Goal: Task Accomplishment & Management: Complete application form

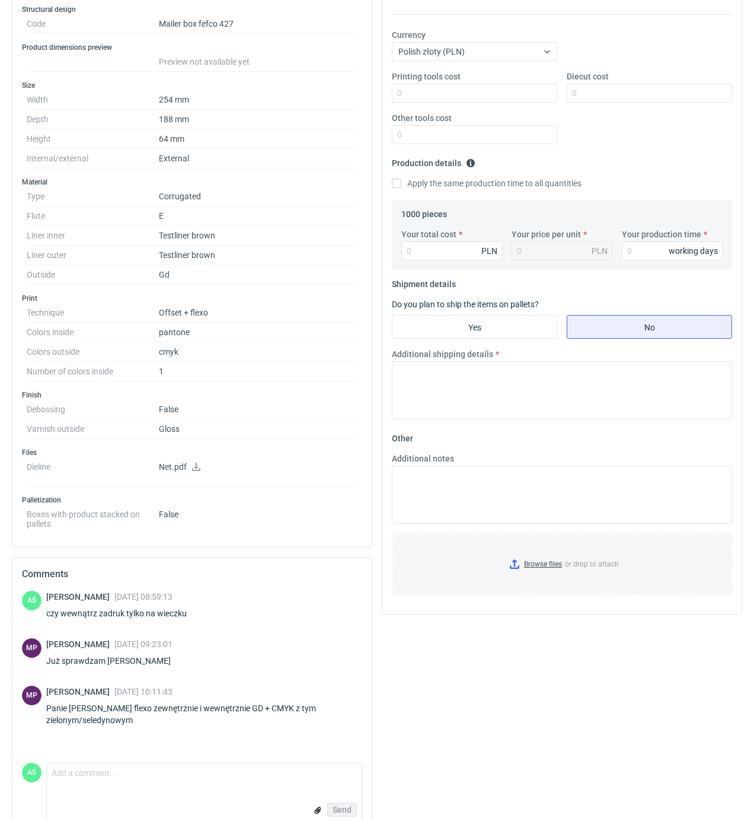
scroll to position [237, 0]
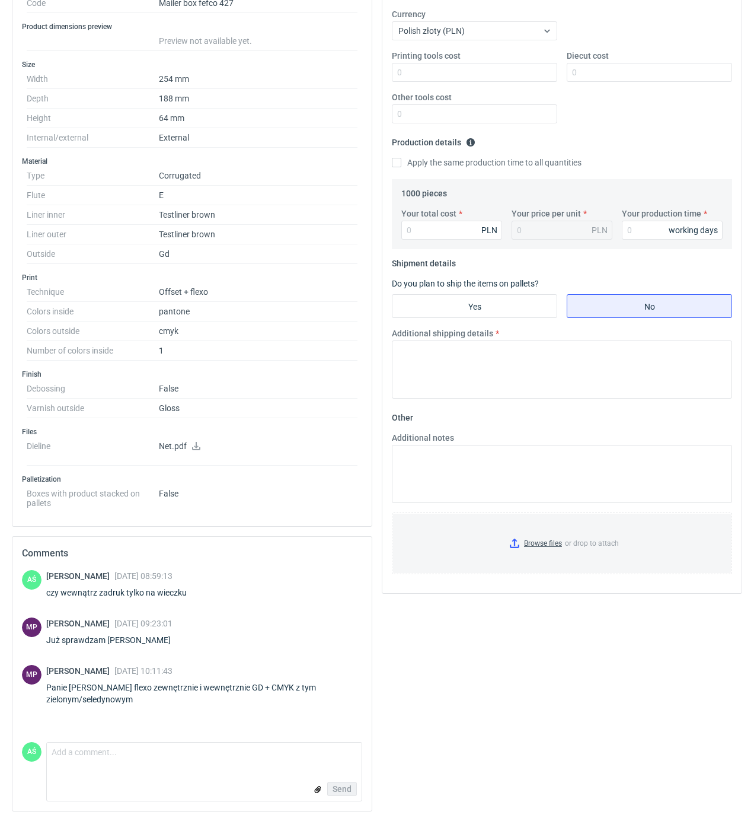
click at [197, 446] on icon at bounding box center [196, 446] width 8 height 8
click at [297, 375] on h3 "Finish" at bounding box center [192, 373] width 340 height 9
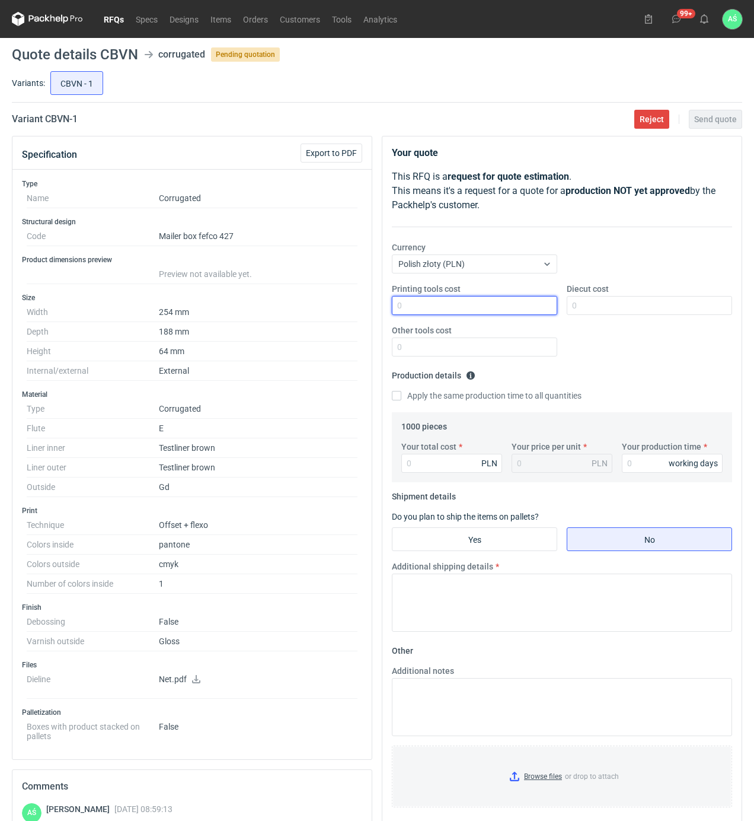
click at [523, 308] on input "Printing tools cost" at bounding box center [474, 305] width 165 height 19
type input "700"
type input "1200"
type input "4460"
type input "4.46"
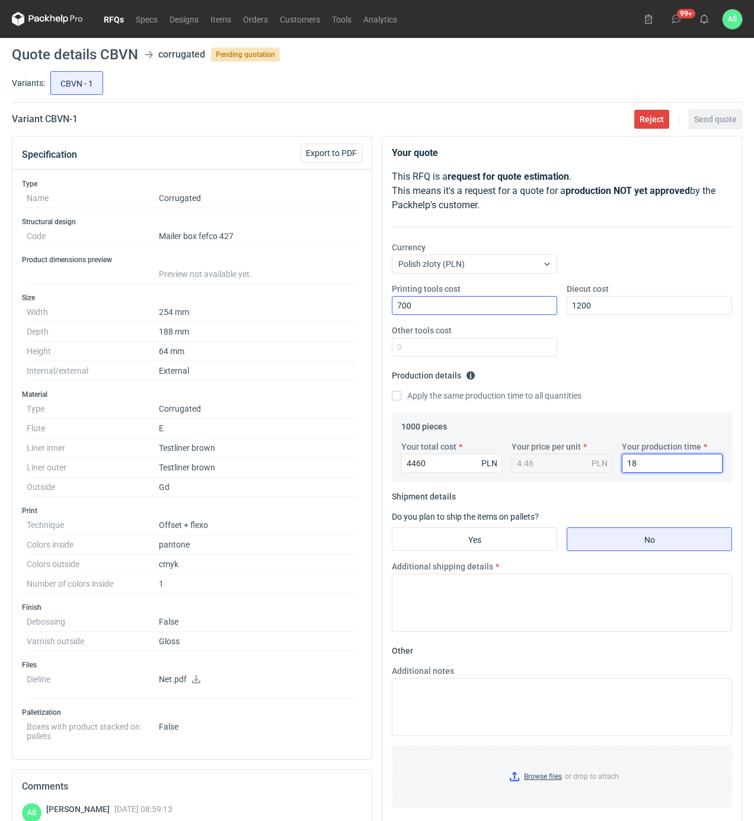
type input "18"
click at [501, 542] on input "Yes" at bounding box center [475, 539] width 164 height 23
radio input "true"
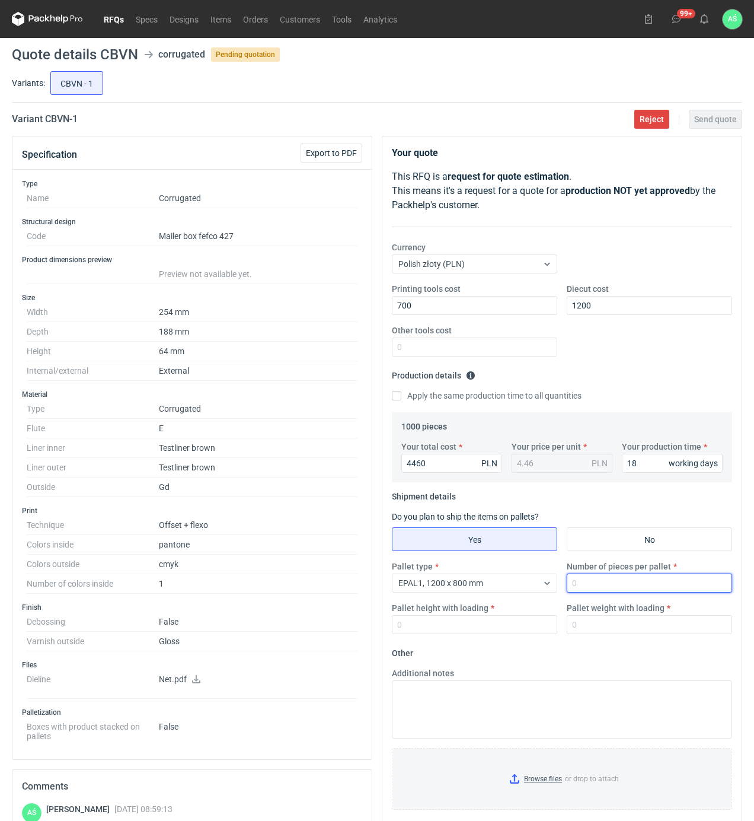
click at [603, 586] on input "Number of pieces per pallet" at bounding box center [649, 583] width 165 height 19
type input "1000"
type input "1800"
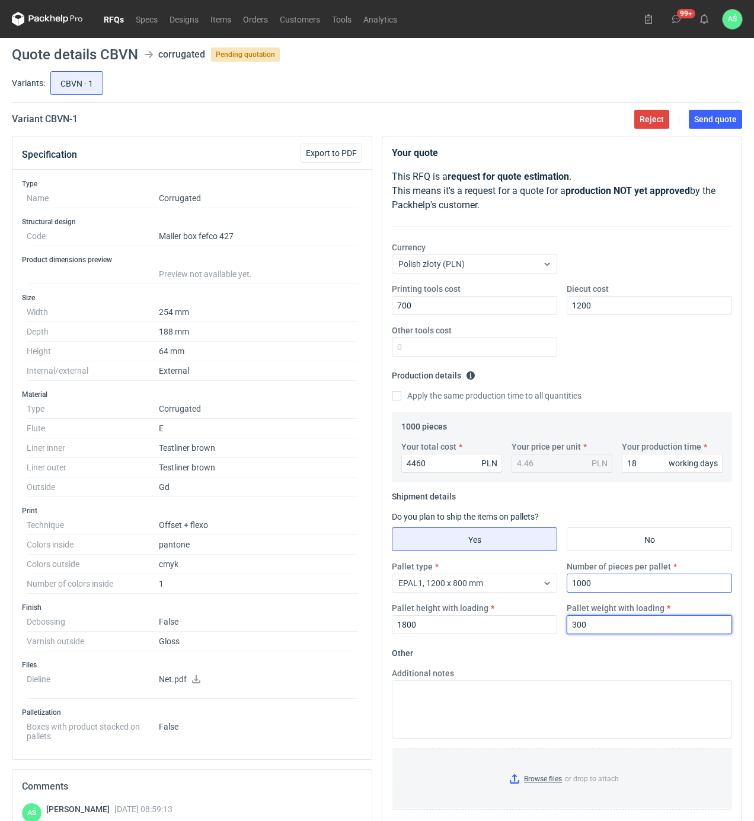
type input "300"
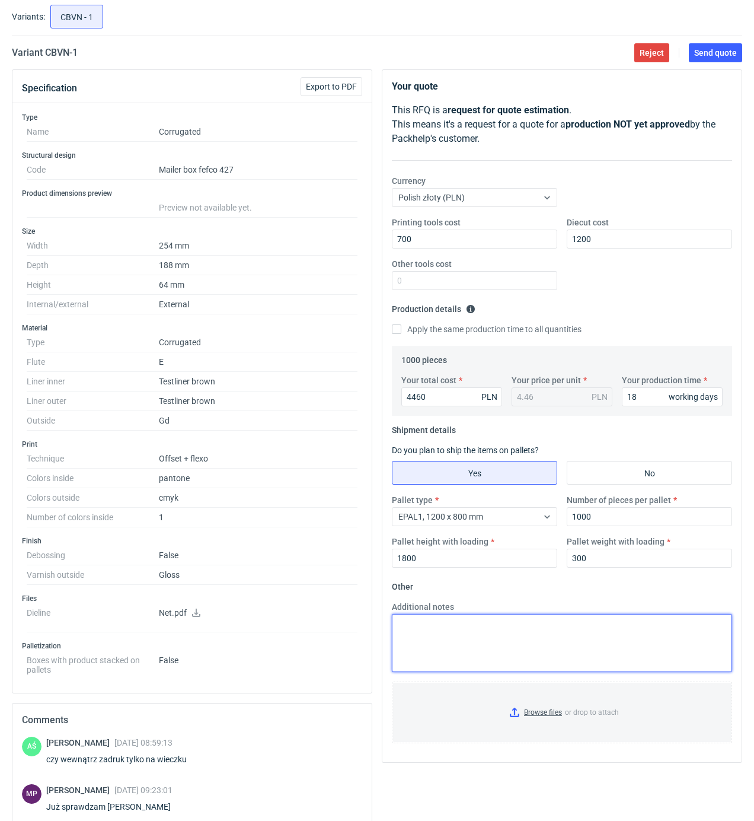
scroll to position [158, 0]
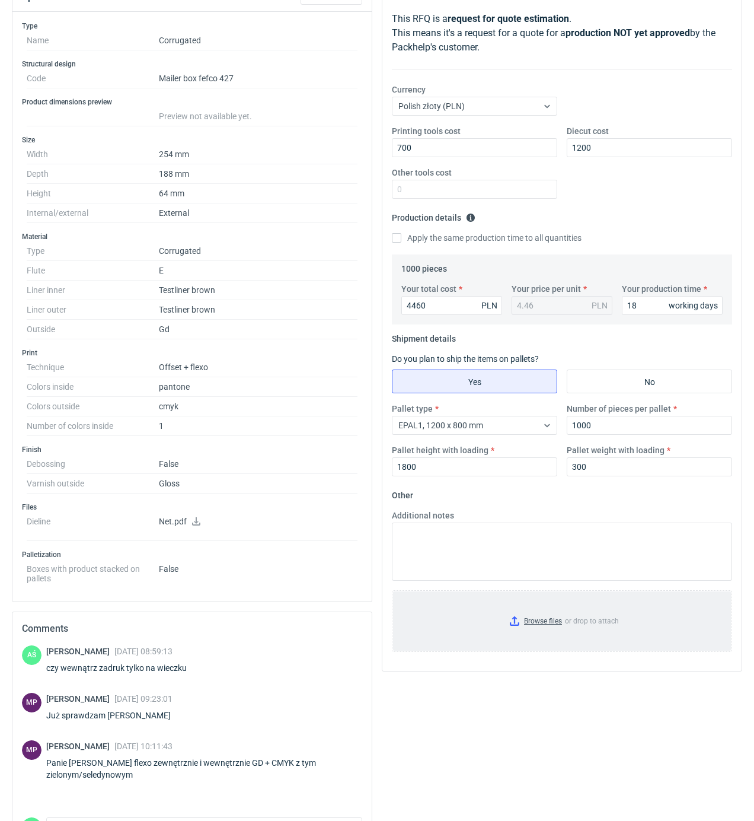
click at [565, 617] on input "Browse files or drop to attach" at bounding box center [562, 620] width 338 height 59
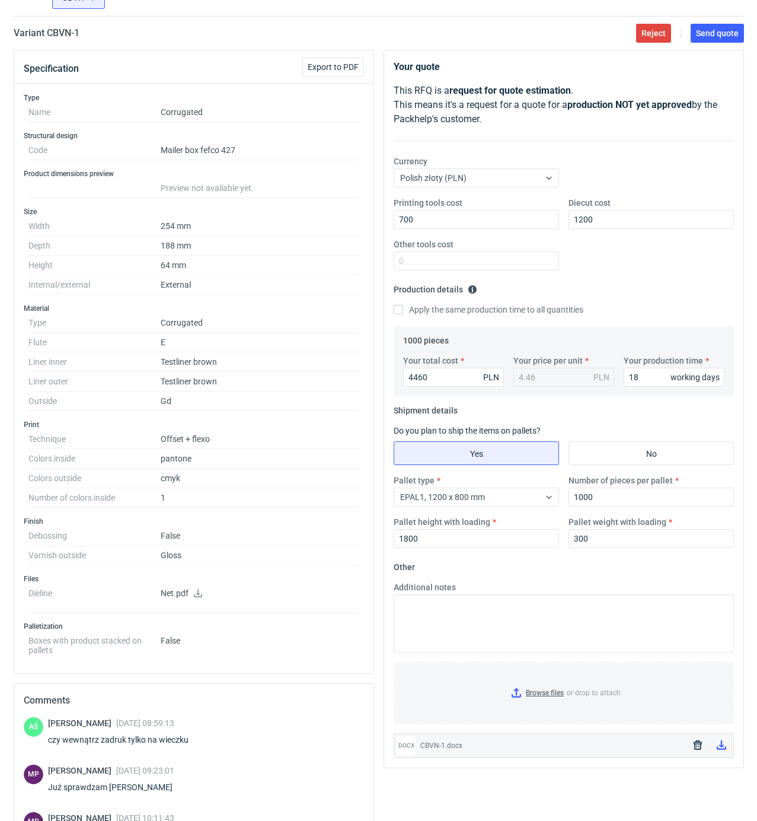
scroll to position [0, 0]
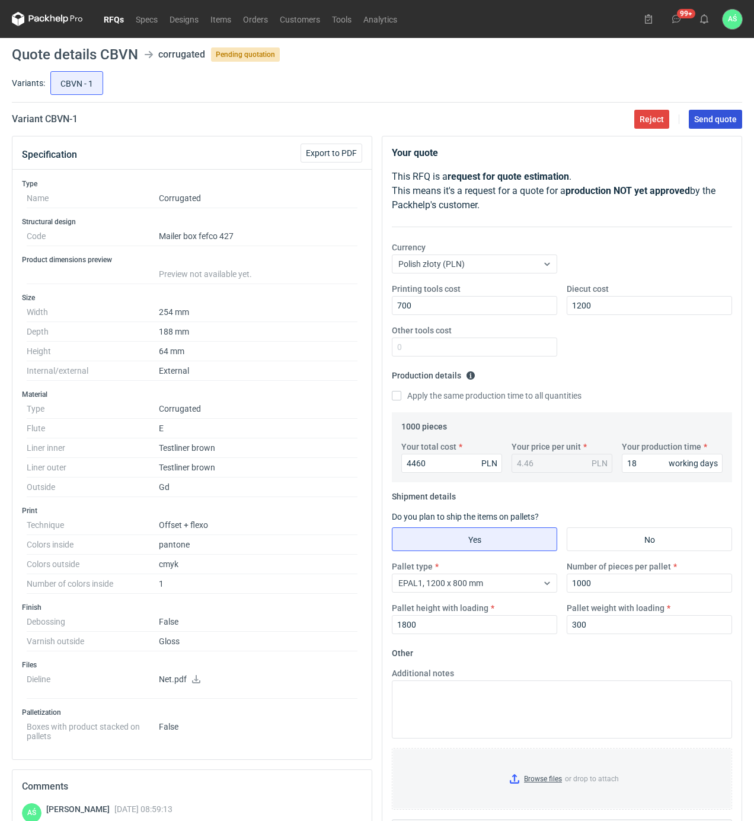
click at [702, 115] on span "Send quote" at bounding box center [715, 119] width 43 height 8
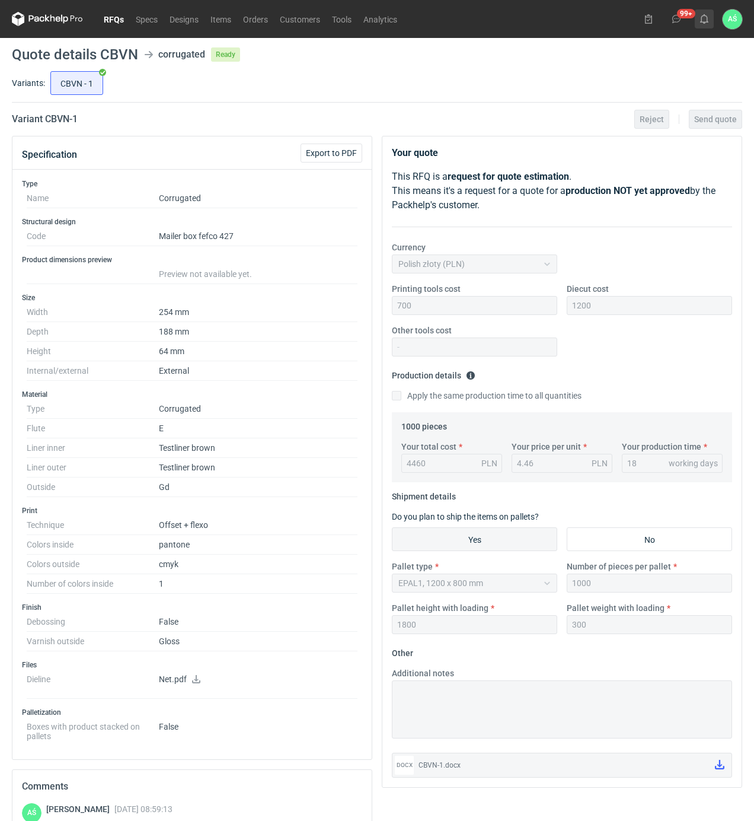
click at [699, 17] on button at bounding box center [704, 18] width 19 height 19
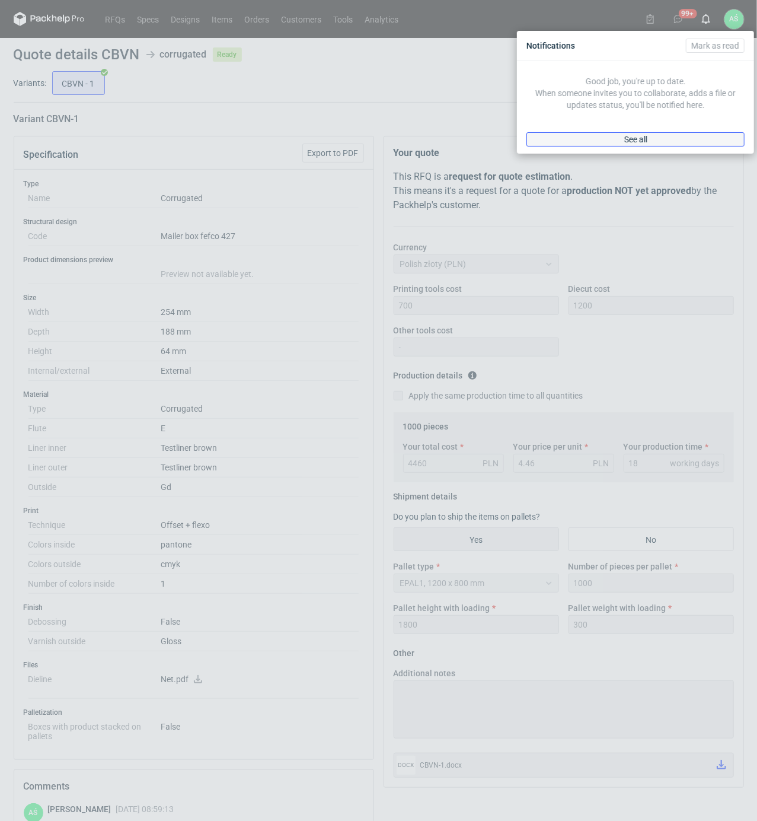
click at [658, 141] on link "See all" at bounding box center [636, 139] width 218 height 14
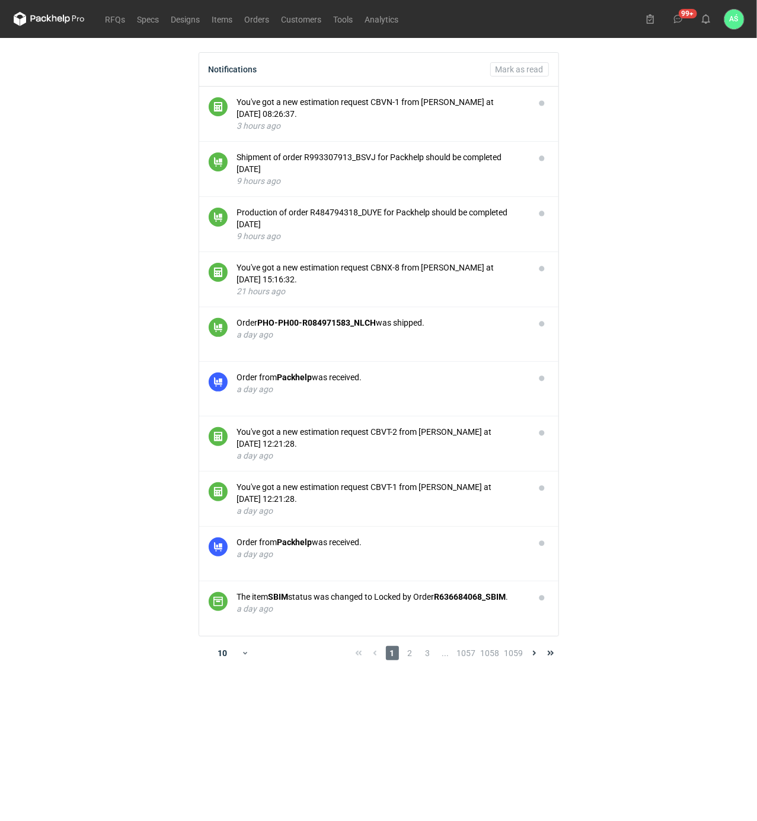
click at [673, 211] on main "Notifications [PERSON_NAME] as read You've got a new estimation request CBVN-1 …" at bounding box center [379, 429] width 740 height 783
